Goal: Navigation & Orientation: Go to known website

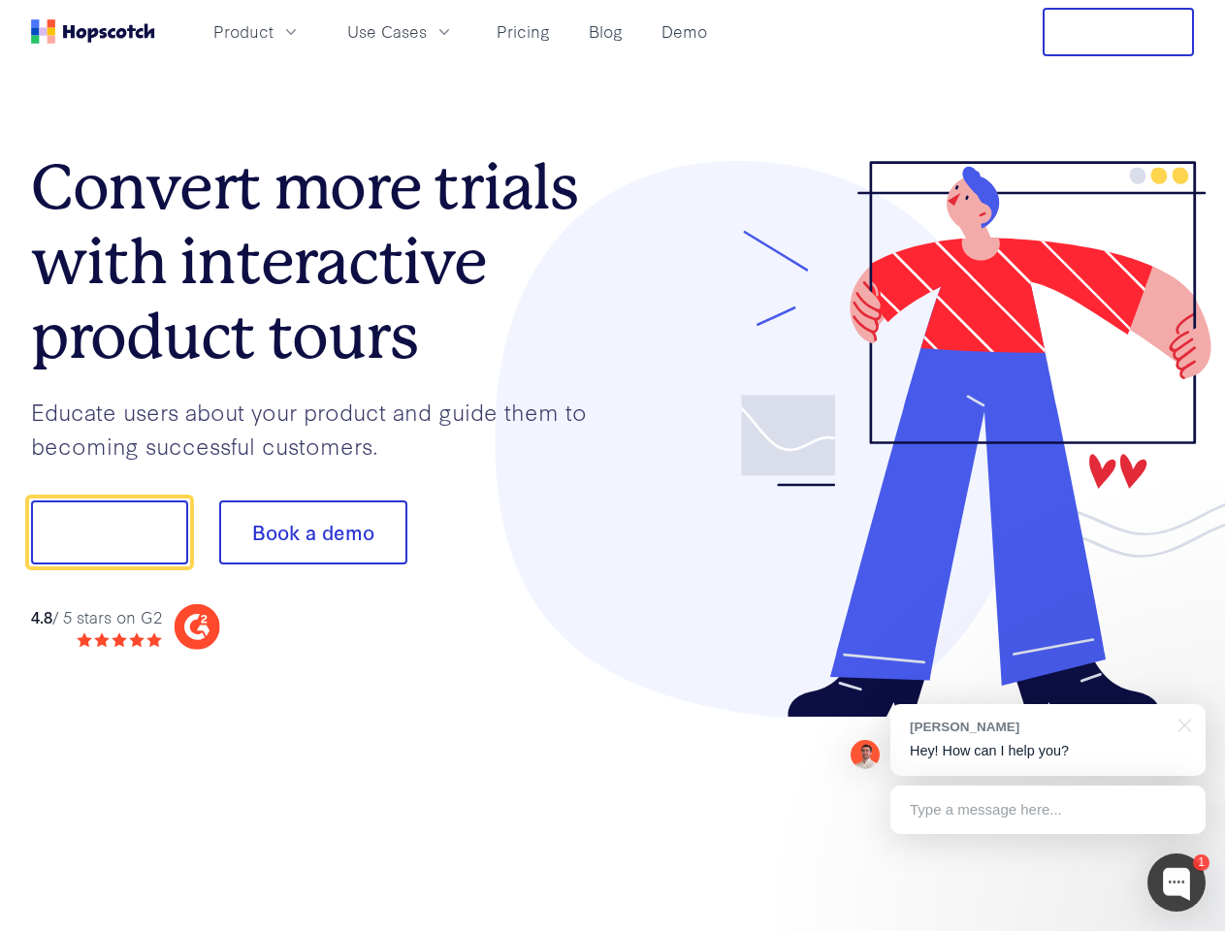
click at [613, 465] on div at bounding box center [904, 440] width 582 height 558
click at [273, 31] on span "Product" at bounding box center [243, 31] width 60 height 24
click at [427, 31] on span "Use Cases" at bounding box center [387, 31] width 80 height 24
click at [1118, 32] on button "Free Trial" at bounding box center [1117, 32] width 151 height 48
click at [109, 532] on button "Show me!" at bounding box center [109, 532] width 157 height 64
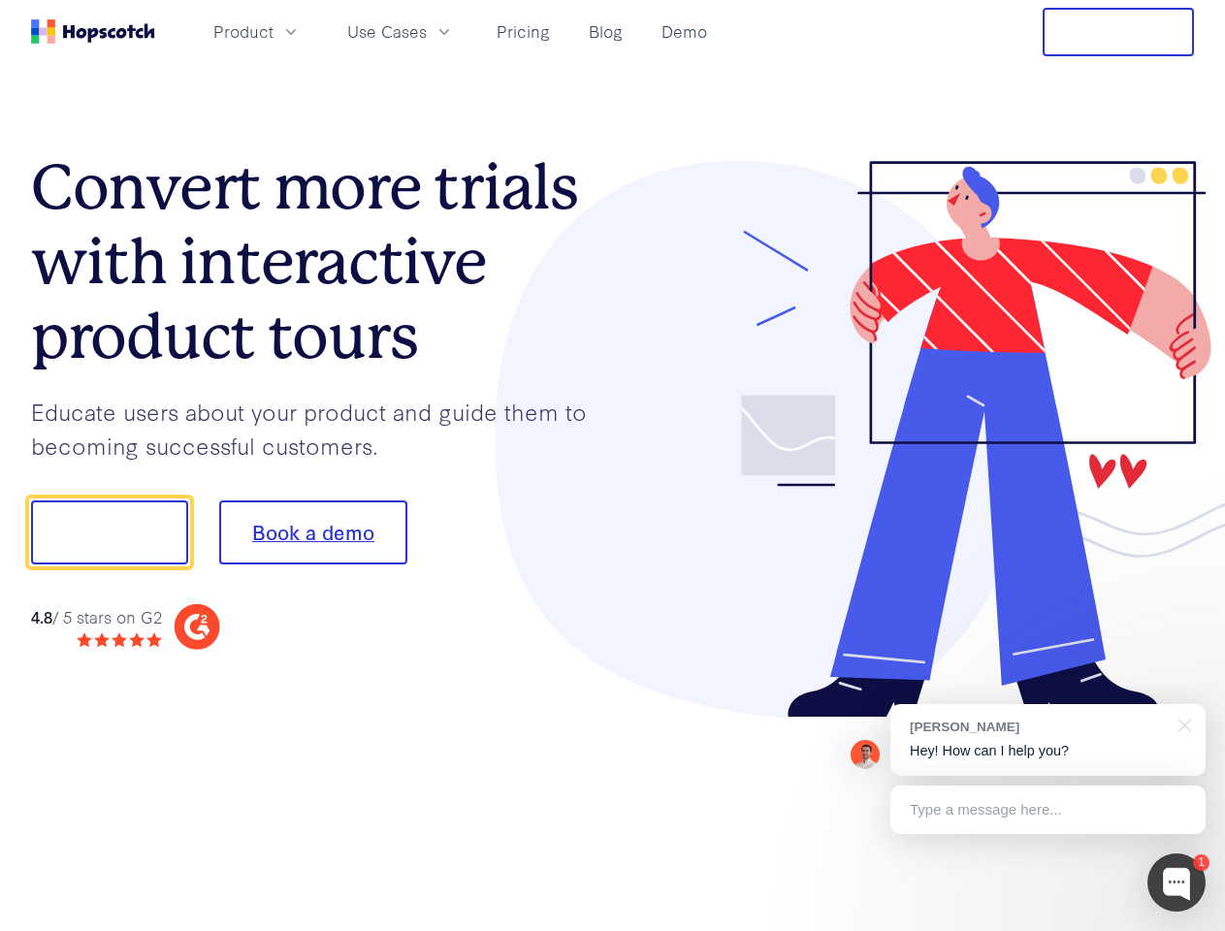
click at [312, 532] on button "Book a demo" at bounding box center [313, 532] width 188 height 64
click at [1176, 882] on div at bounding box center [1176, 882] width 58 height 58
click at [1047, 740] on div "[PERSON_NAME] Hey! How can I help you?" at bounding box center [1047, 740] width 315 height 72
click at [1181, 723] on div at bounding box center [1024, 530] width 364 height 647
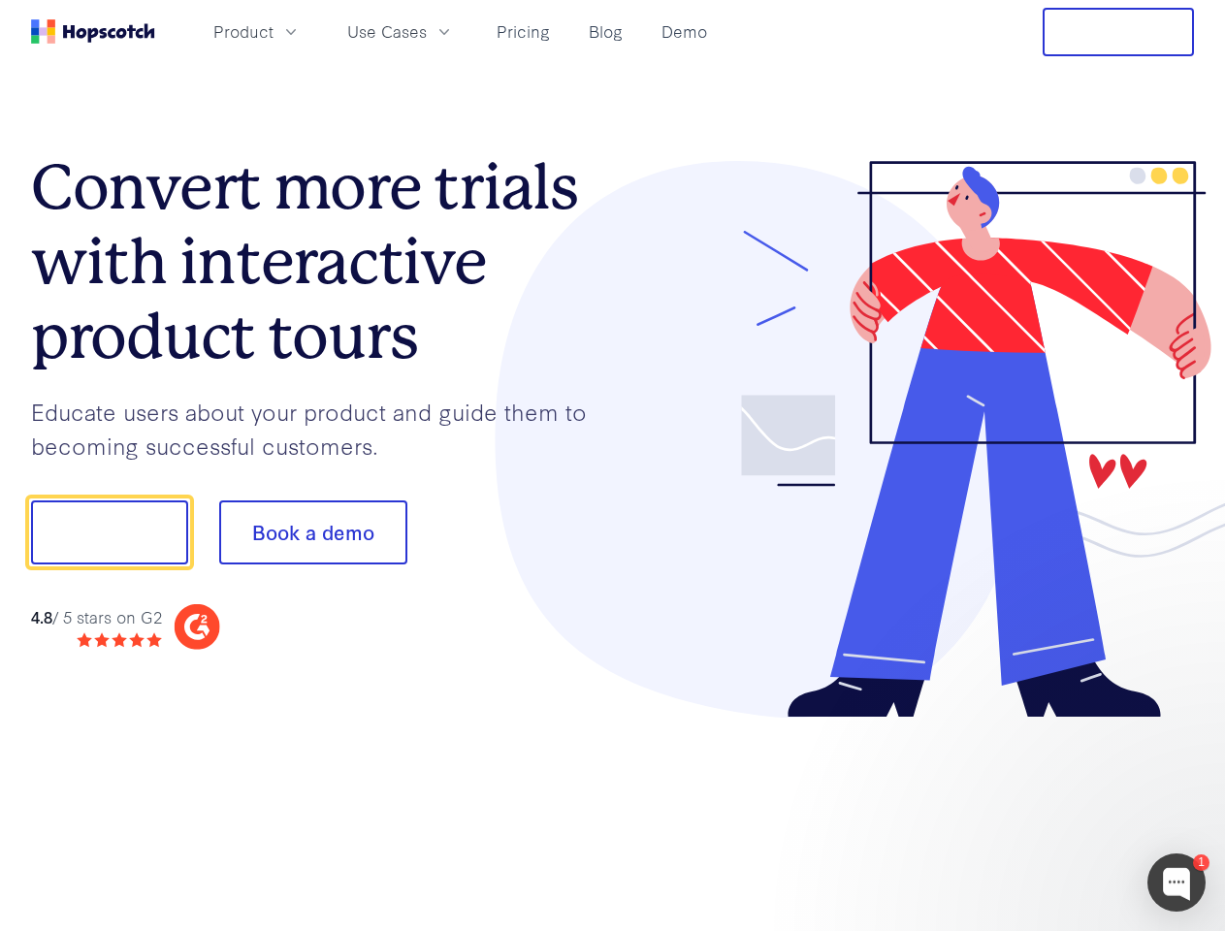
click at [1047, 810] on div at bounding box center [1024, 530] width 364 height 647
